Goal: Information Seeking & Learning: Learn about a topic

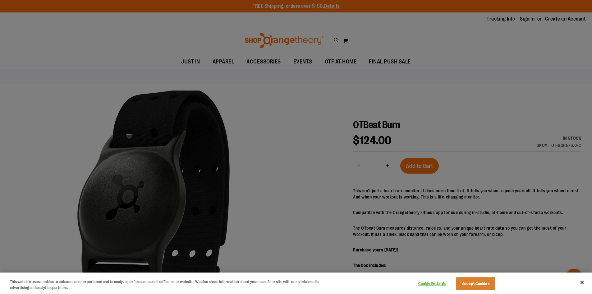
click at [418, 116] on div at bounding box center [296, 147] width 592 height 294
click at [583, 284] on button "Close" at bounding box center [582, 282] width 14 height 14
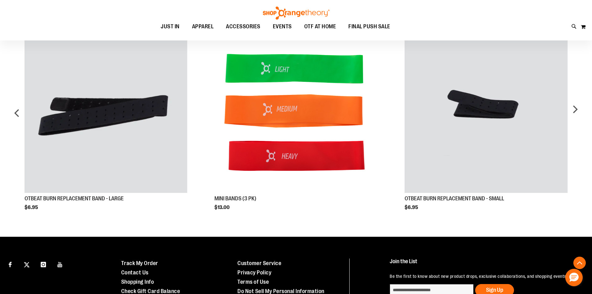
scroll to position [321, 0]
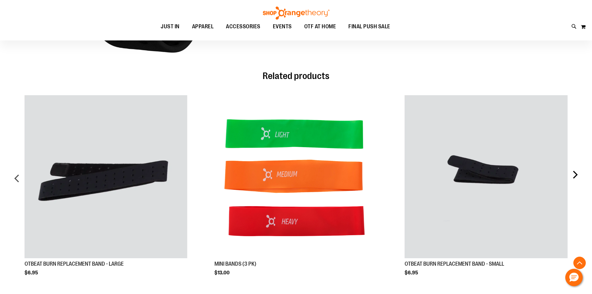
click at [579, 176] on div "next" at bounding box center [575, 181] width 12 height 190
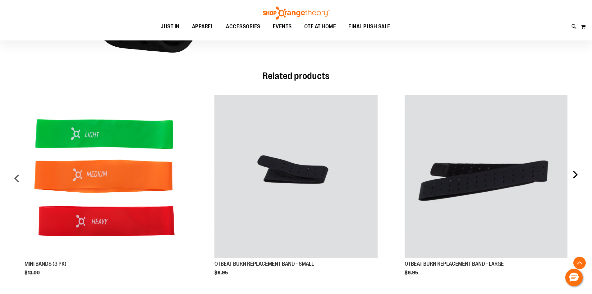
click at [579, 176] on div "next" at bounding box center [575, 181] width 12 height 190
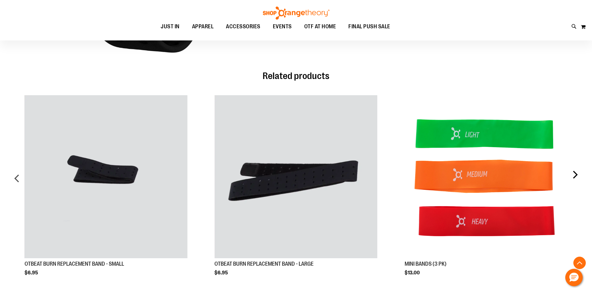
click at [579, 176] on div "next" at bounding box center [575, 181] width 12 height 190
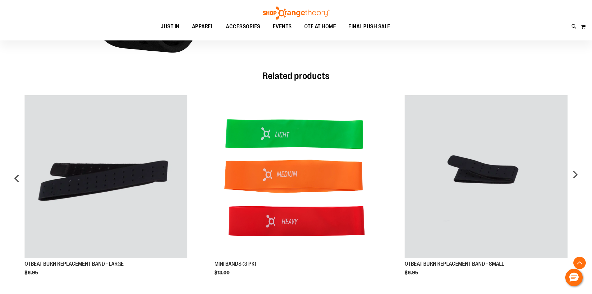
click at [299, 9] on img at bounding box center [296, 13] width 68 height 13
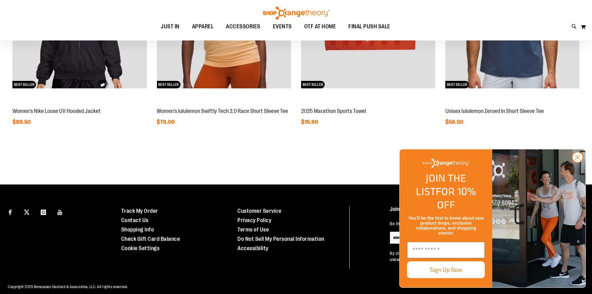
scroll to position [650, 0]
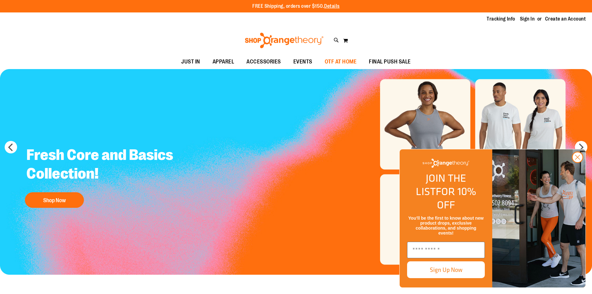
click at [341, 63] on span "OTF AT HOME" at bounding box center [341, 62] width 32 height 14
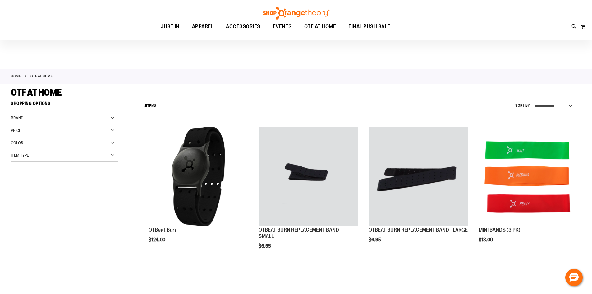
scroll to position [62, 0]
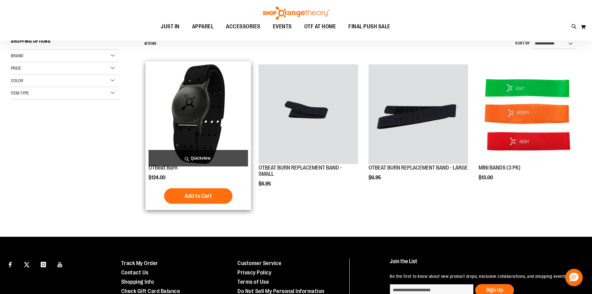
click at [202, 117] on img "product" at bounding box center [198, 113] width 99 height 99
click at [201, 122] on img "product" at bounding box center [198, 113] width 99 height 99
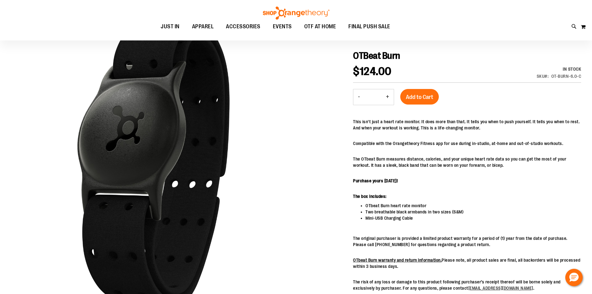
scroll to position [124, 0]
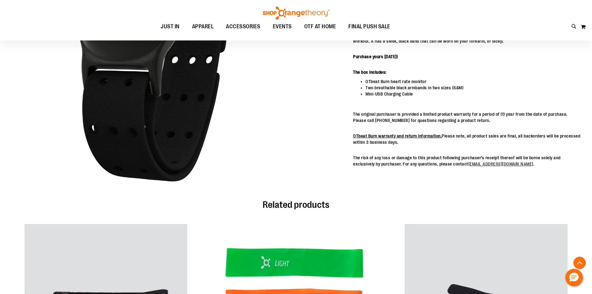
drag, startPoint x: 250, startPoint y: 103, endPoint x: 114, endPoint y: 98, distance: 135.9
click at [108, 98] on img "carousel" at bounding box center [153, 38] width 285 height 285
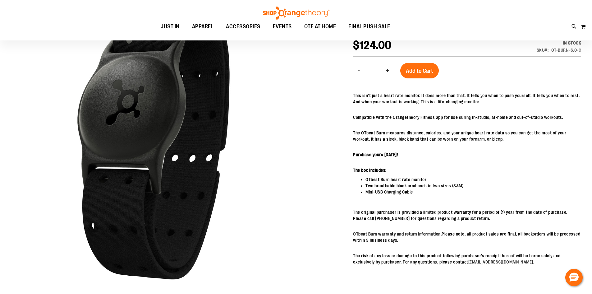
scroll to position [0, 0]
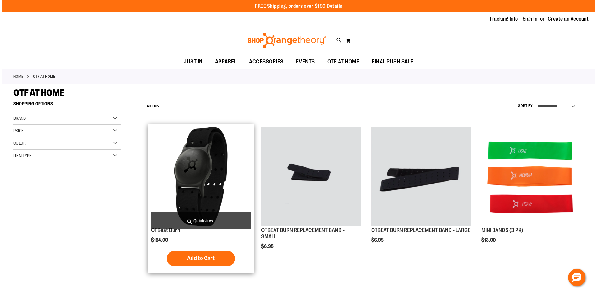
scroll to position [62, 0]
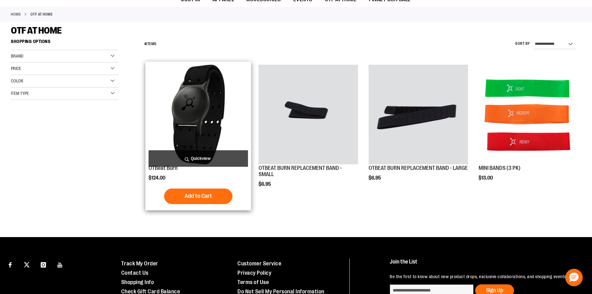
click at [199, 159] on span "Quickview" at bounding box center [198, 158] width 99 height 16
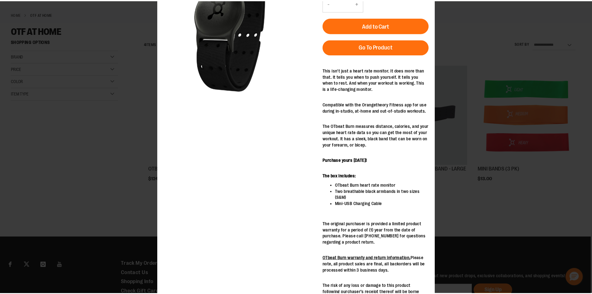
scroll to position [95, 0]
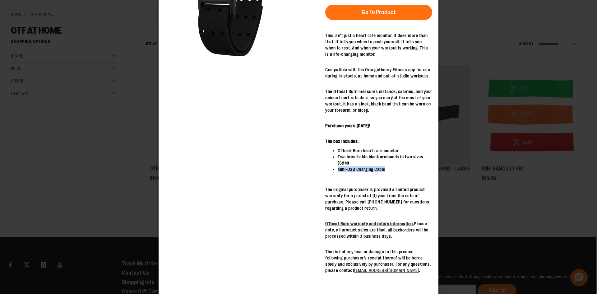
drag, startPoint x: 385, startPoint y: 170, endPoint x: 337, endPoint y: 169, distance: 48.2
click at [337, 169] on ul "OTbeat Burn heart rate monitor Two breathable black armbands in two sizes (S&M)…" at bounding box center [378, 159] width 107 height 25
click at [358, 180] on div "This isn't just a heart rate monitor. It does more than that. It tells you when…" at bounding box center [378, 152] width 107 height 241
click at [468, 184] on div "×" at bounding box center [298, 52] width 597 height 294
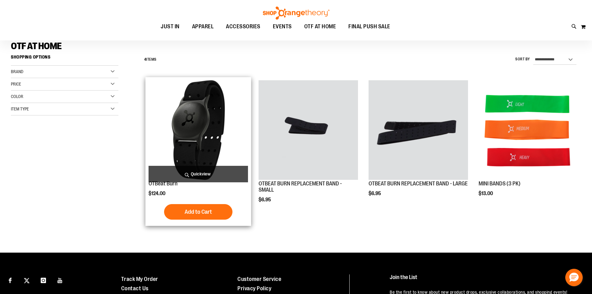
scroll to position [0, 0]
